Goal: Communication & Community: Connect with others

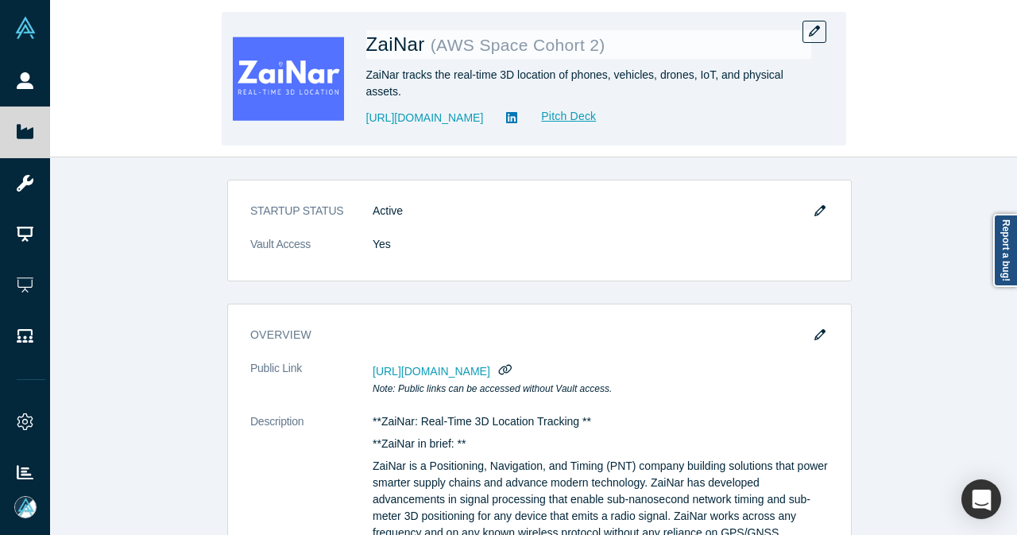
scroll to position [1192, 0]
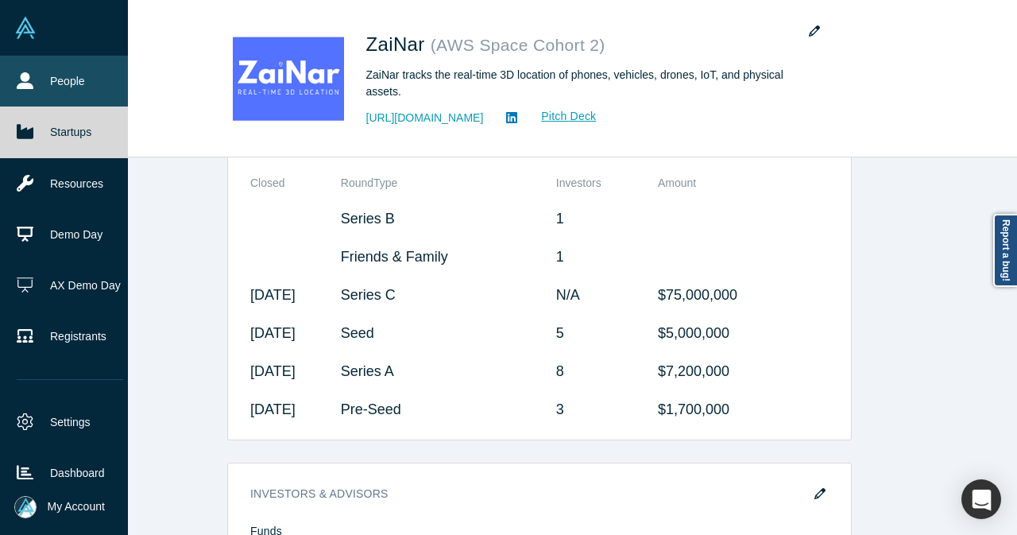
click at [23, 74] on icon at bounding box center [25, 80] width 17 height 17
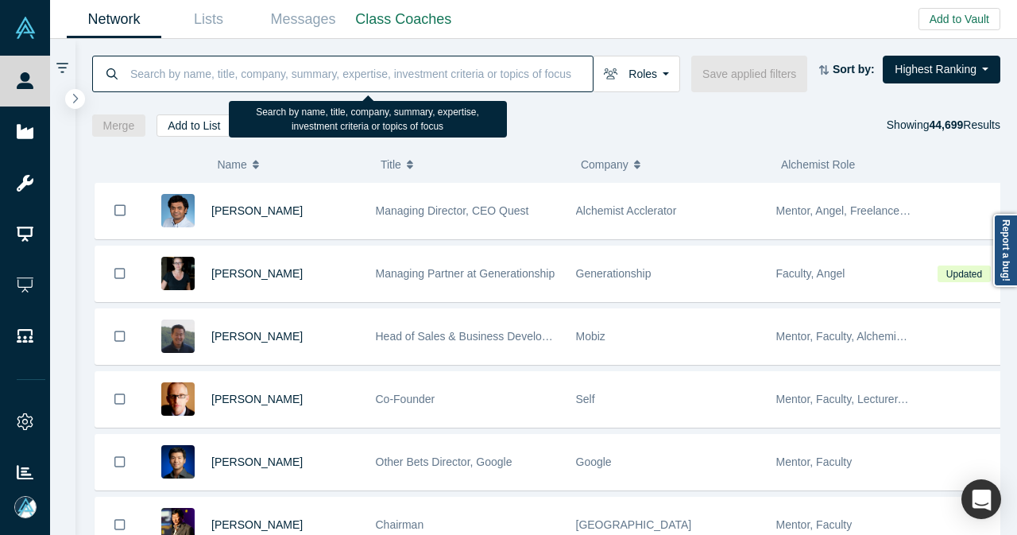
click at [431, 78] on input at bounding box center [361, 73] width 464 height 37
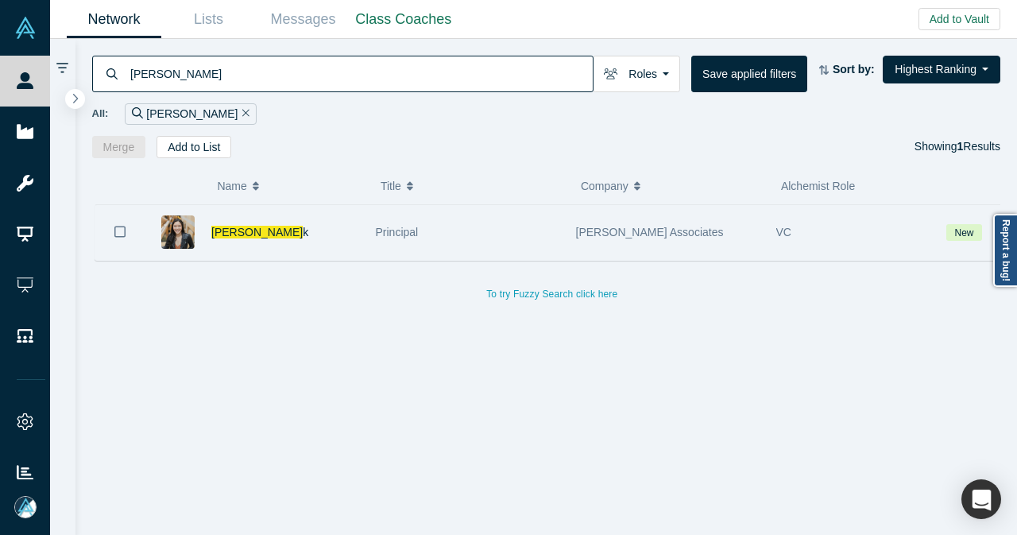
click at [333, 235] on div "[PERSON_NAME] k" at bounding box center [285, 232] width 148 height 55
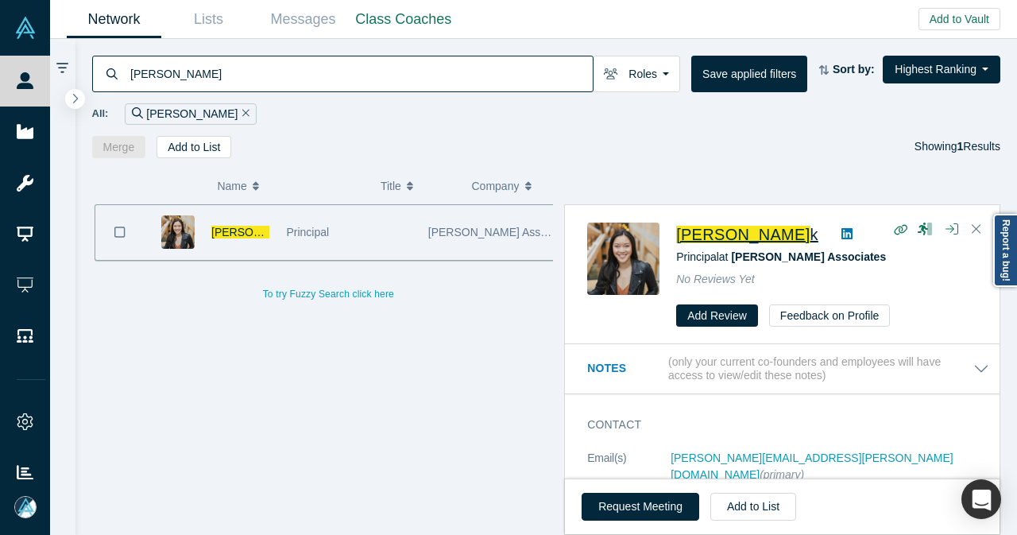
click at [749, 230] on span "[PERSON_NAME]" at bounding box center [742, 234] width 133 height 17
drag, startPoint x: 269, startPoint y: 83, endPoint x: 118, endPoint y: 87, distance: 151.0
click at [118, 87] on div "[PERSON_NAME]" at bounding box center [342, 74] width 501 height 37
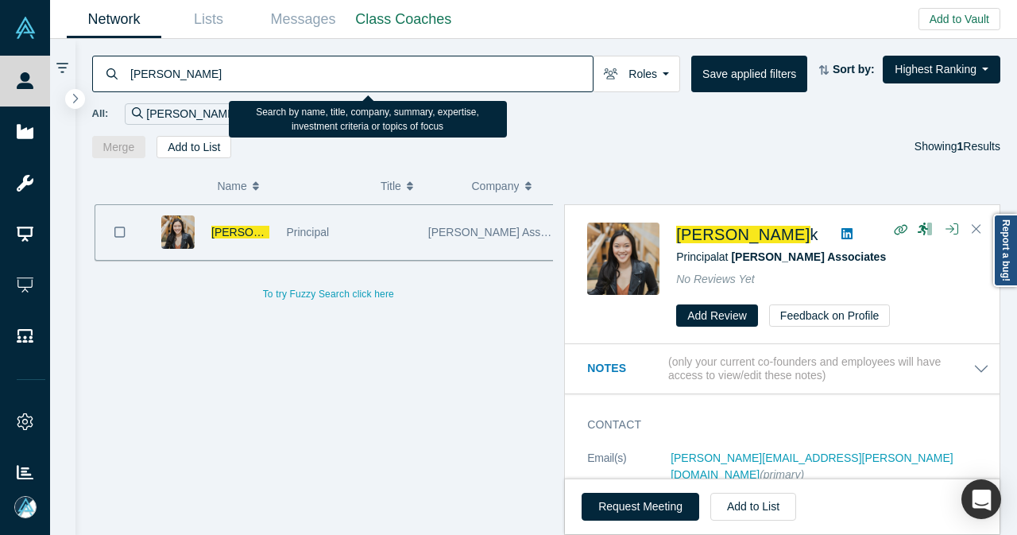
paste input "@[PERSON_NAME][DOMAIN_NAME]"
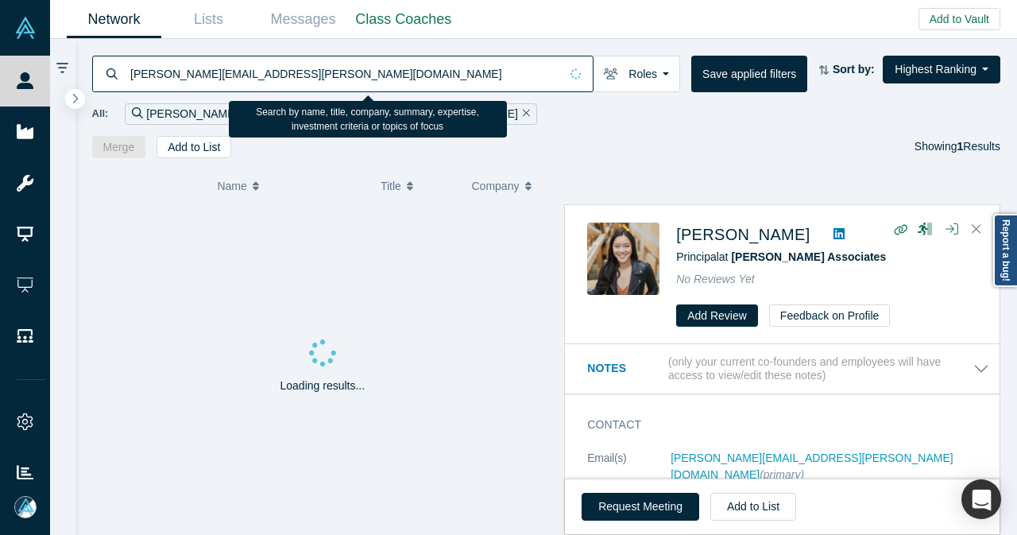
drag, startPoint x: 170, startPoint y: 77, endPoint x: 128, endPoint y: 79, distance: 42.1
click at [129, 79] on input "[PERSON_NAME][EMAIL_ADDRESS][PERSON_NAME][DOMAIN_NAME]" at bounding box center [344, 73] width 431 height 37
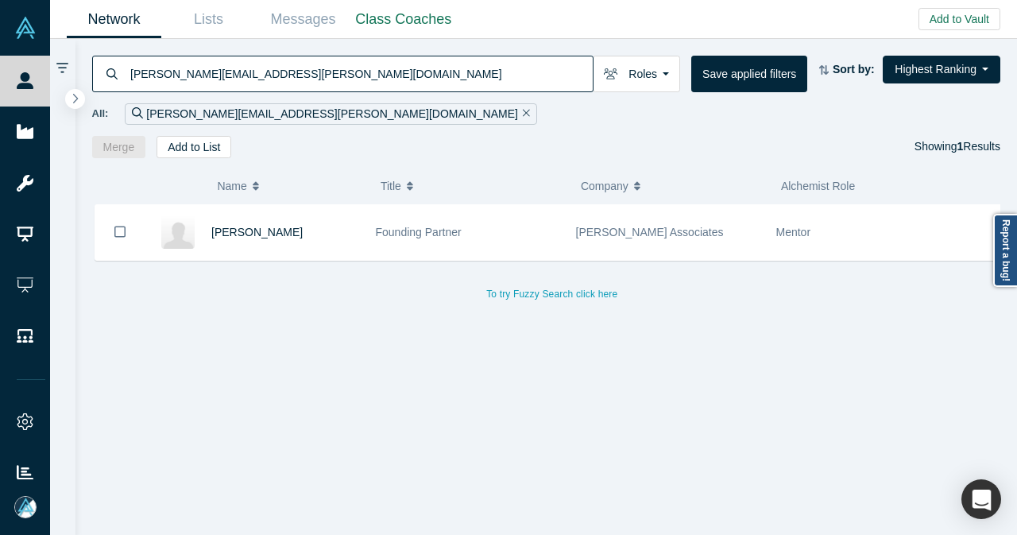
type input "[PERSON_NAME][EMAIL_ADDRESS][PERSON_NAME][DOMAIN_NAME]"
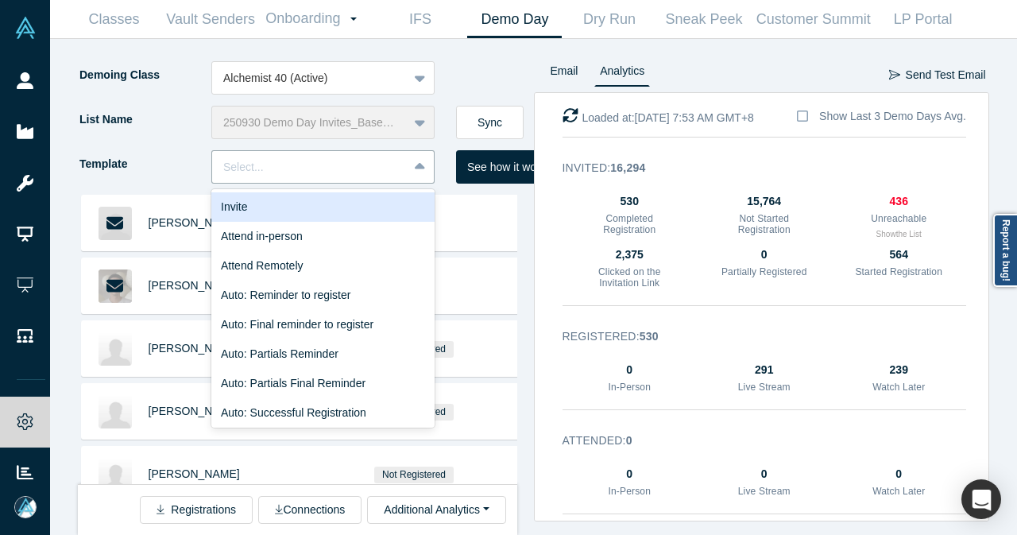
click at [319, 210] on div "Invite" at bounding box center [322, 206] width 223 height 29
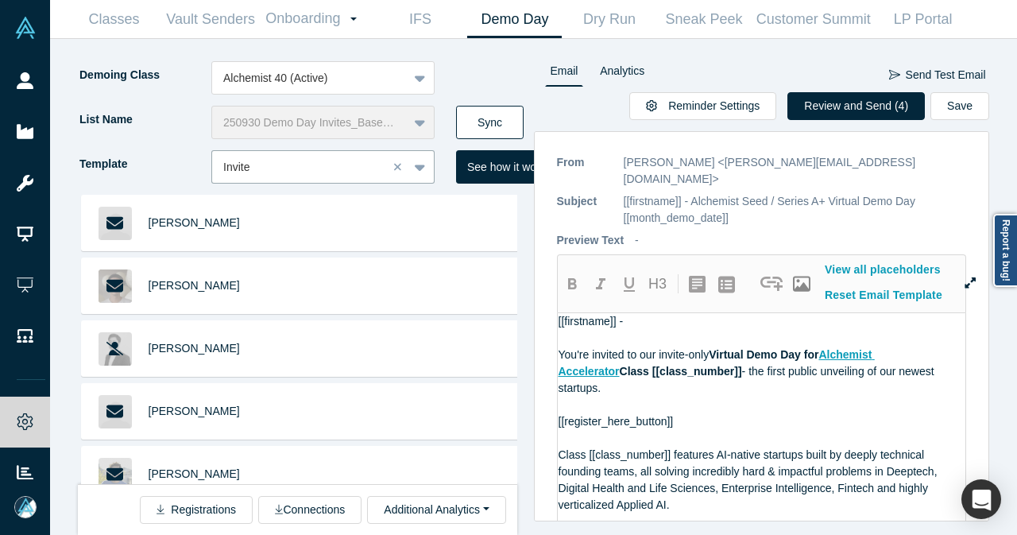
click at [480, 133] on button "Sync" at bounding box center [490, 122] width 68 height 33
click at [839, 109] on button "Review and Send (7)" at bounding box center [855, 106] width 137 height 28
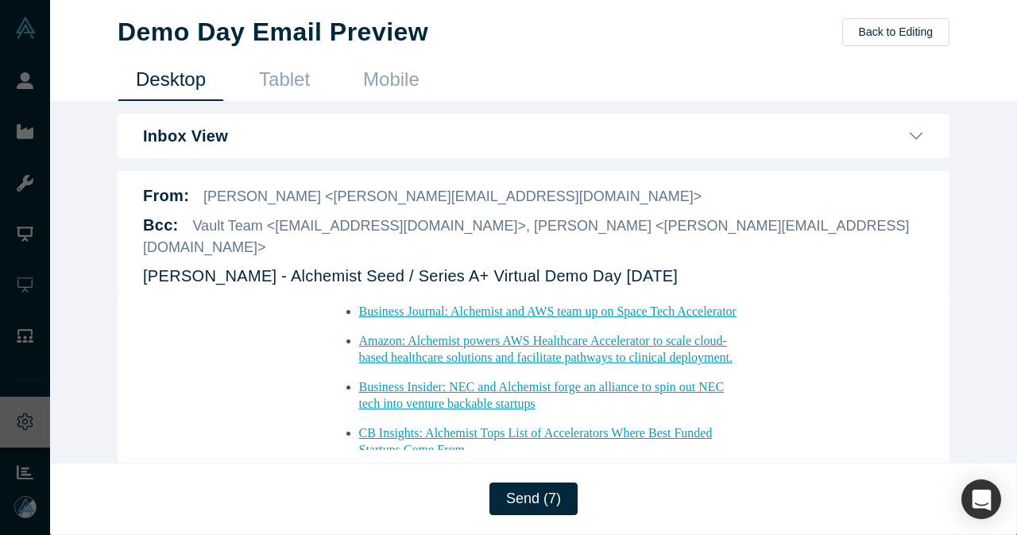
scroll to position [1963, 0]
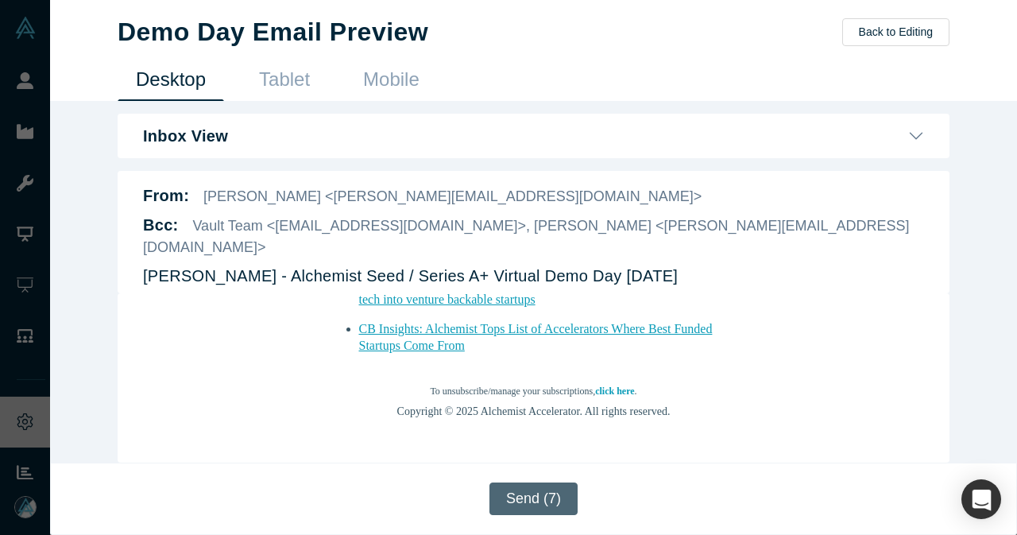
click at [535, 509] on button "Send (7)" at bounding box center [533, 498] width 88 height 33
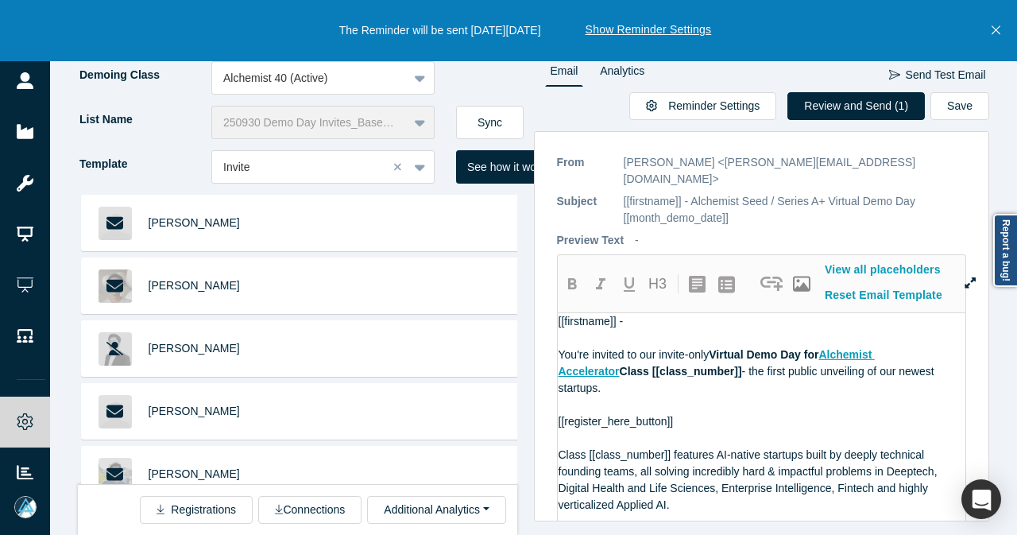
click at [992, 28] on icon "Close" at bounding box center [995, 30] width 9 height 9
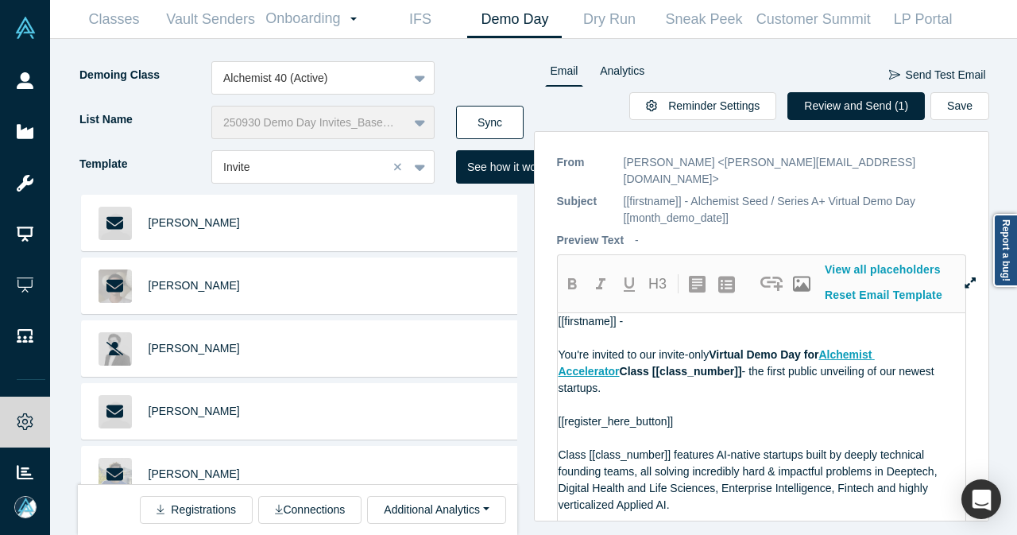
click at [506, 122] on button "Sync" at bounding box center [490, 122] width 68 height 33
